Goal: Task Accomplishment & Management: Use online tool/utility

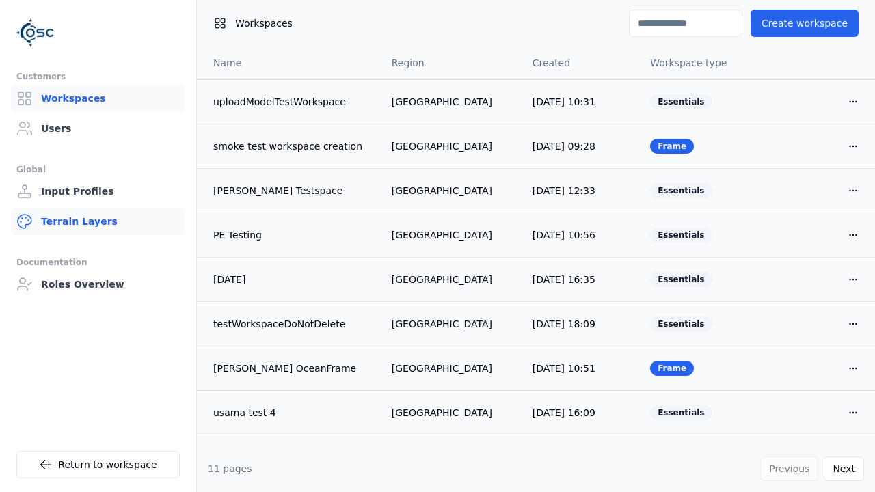
click at [98, 221] on link "Terrain Layers" at bounding box center [98, 221] width 174 height 27
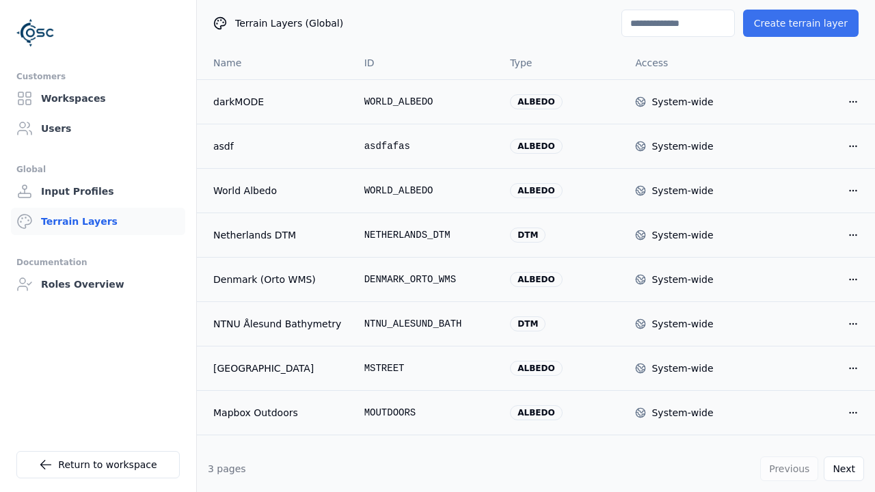
click at [806, 23] on button "Create terrain layer" at bounding box center [800, 23] width 115 height 27
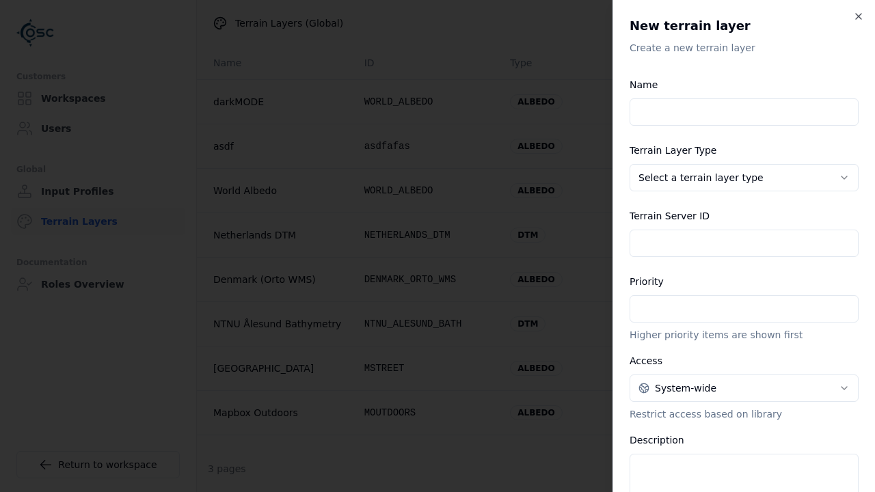
click at [744, 98] on input "Name" at bounding box center [743, 111] width 229 height 27
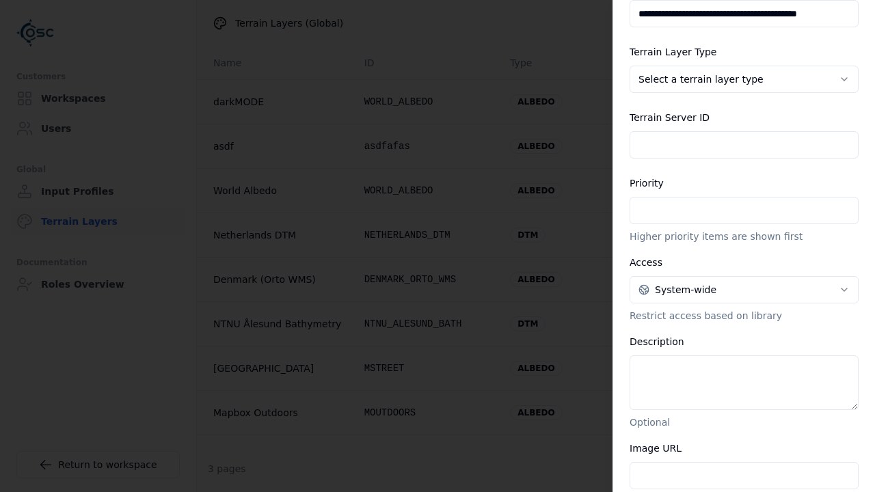
type input "**********"
